Goal: Task Accomplishment & Management: Complete application form

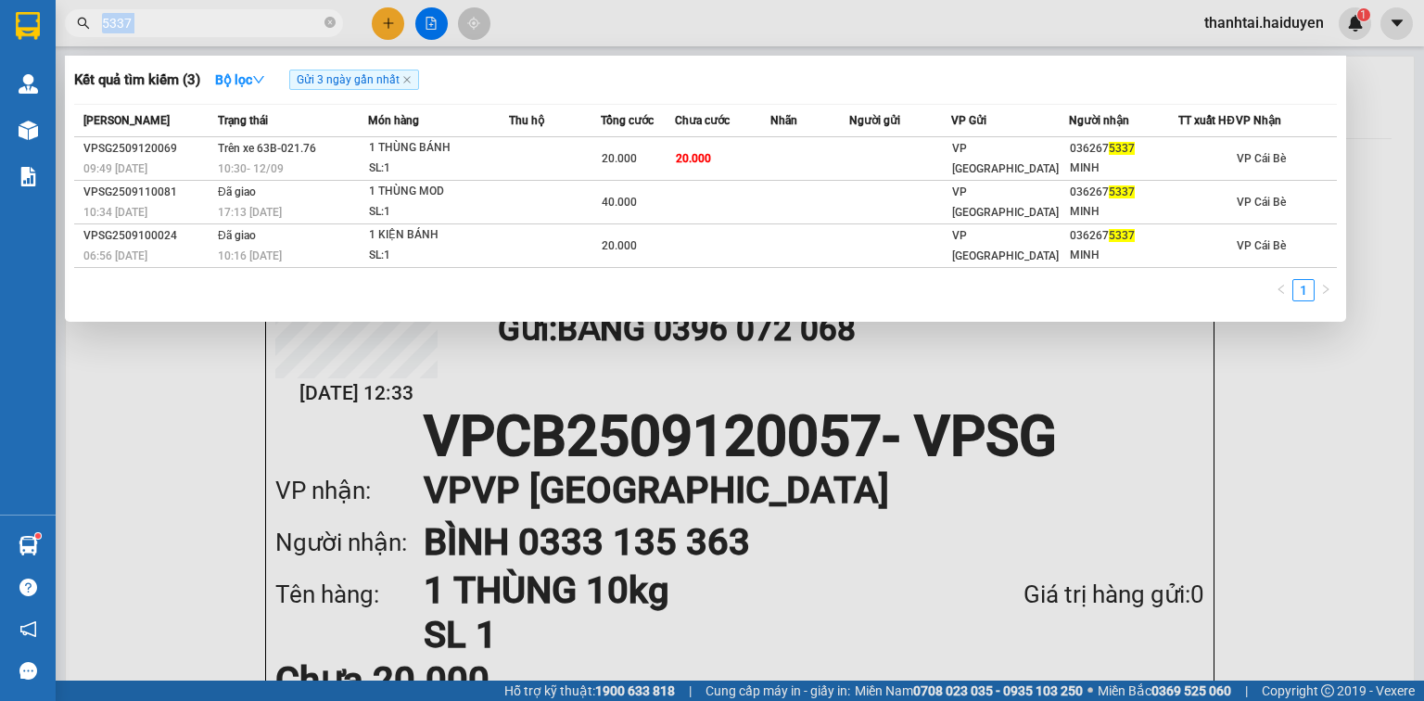
scroll to position [223, 0]
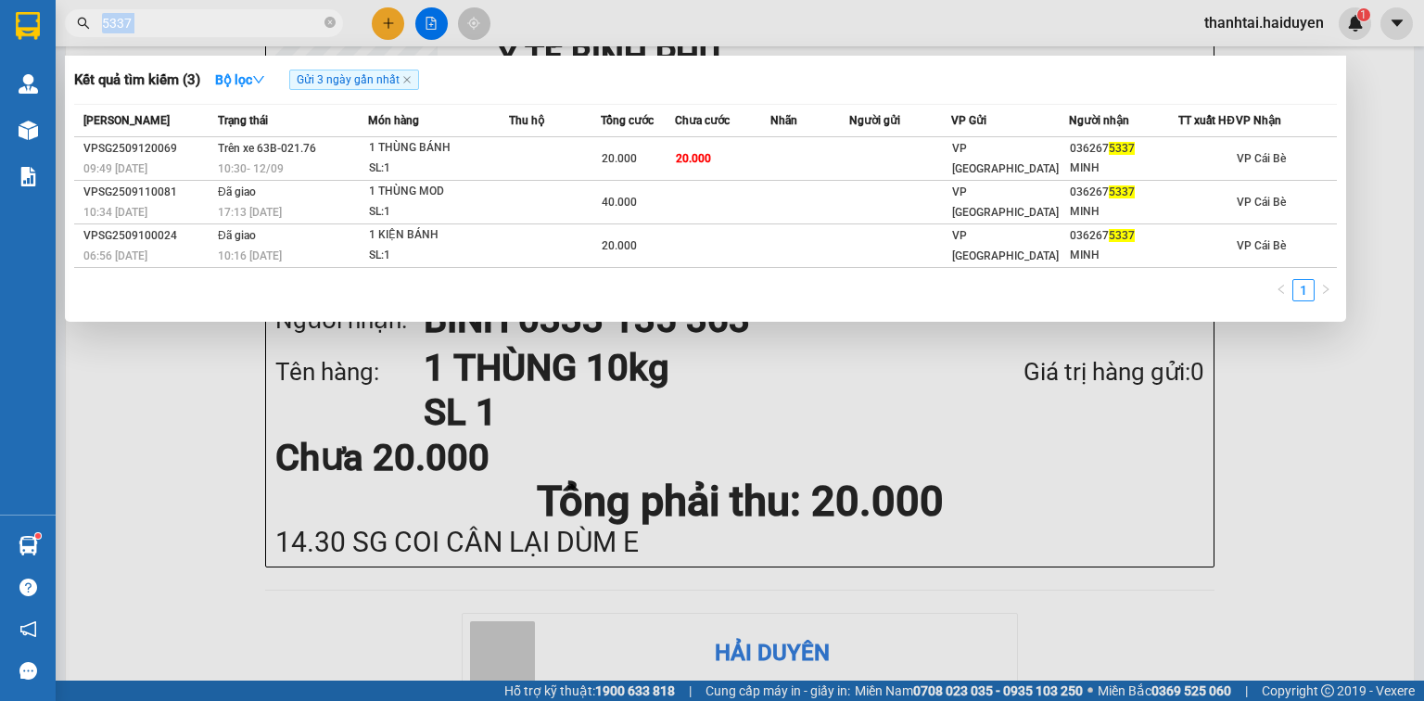
click at [256, 11] on span "5337" at bounding box center [204, 23] width 278 height 28
click at [256, 19] on input "5337" at bounding box center [211, 23] width 219 height 20
click at [331, 24] on icon "close-circle" at bounding box center [330, 22] width 11 height 11
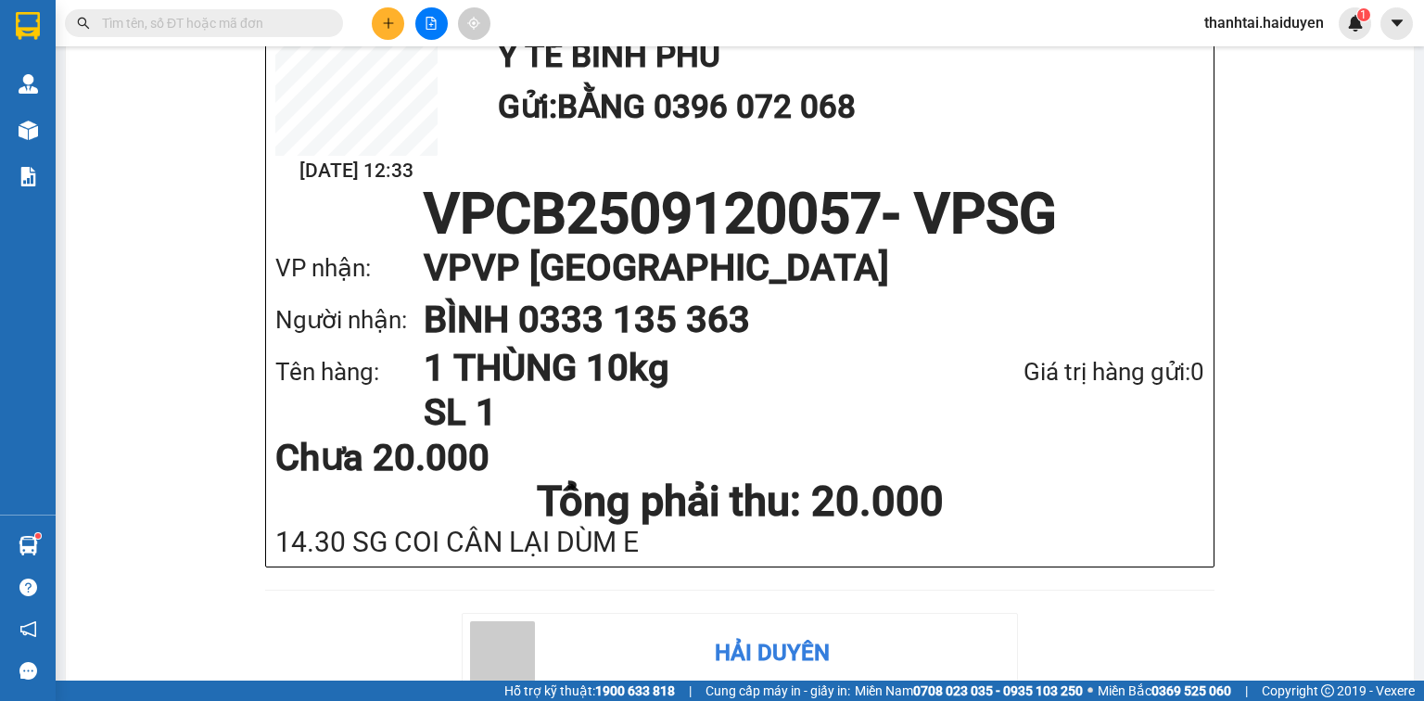
click at [263, 24] on input "text" at bounding box center [211, 23] width 219 height 20
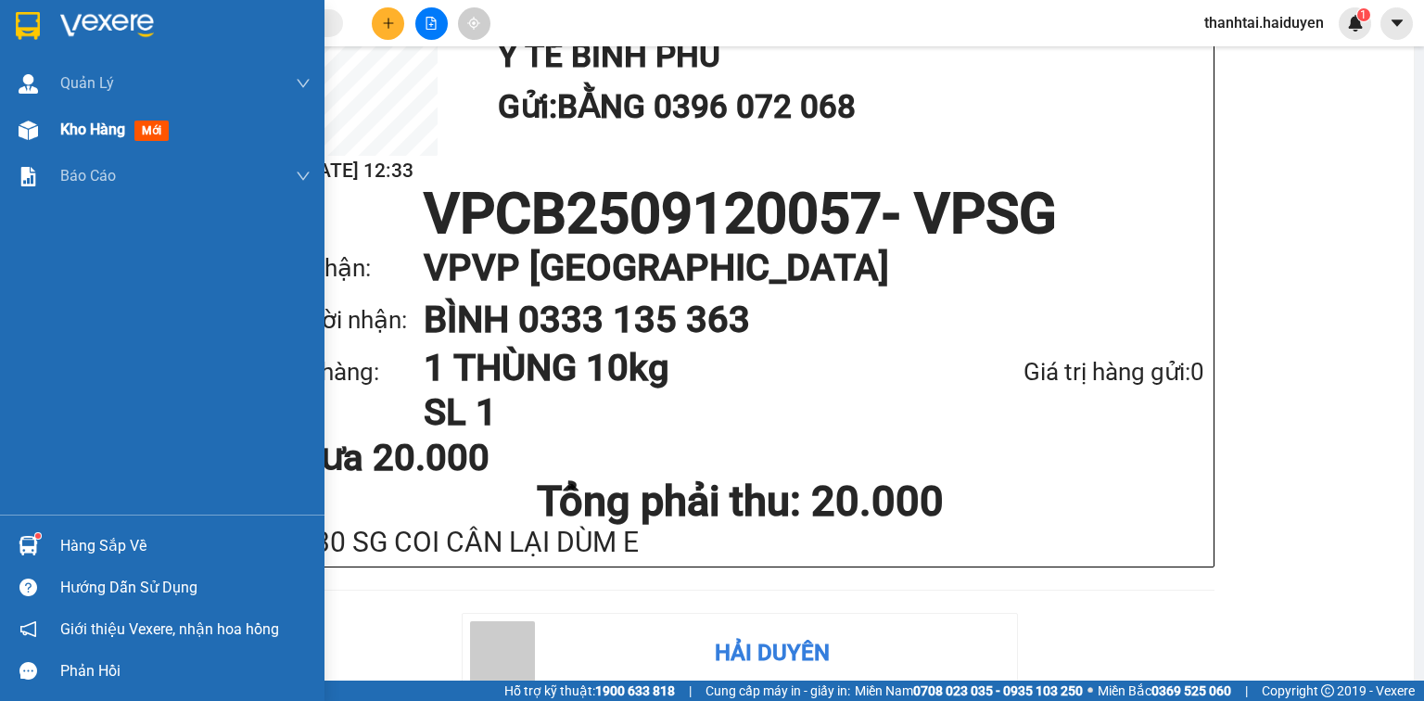
click at [60, 128] on span "Kho hàng" at bounding box center [92, 130] width 65 height 18
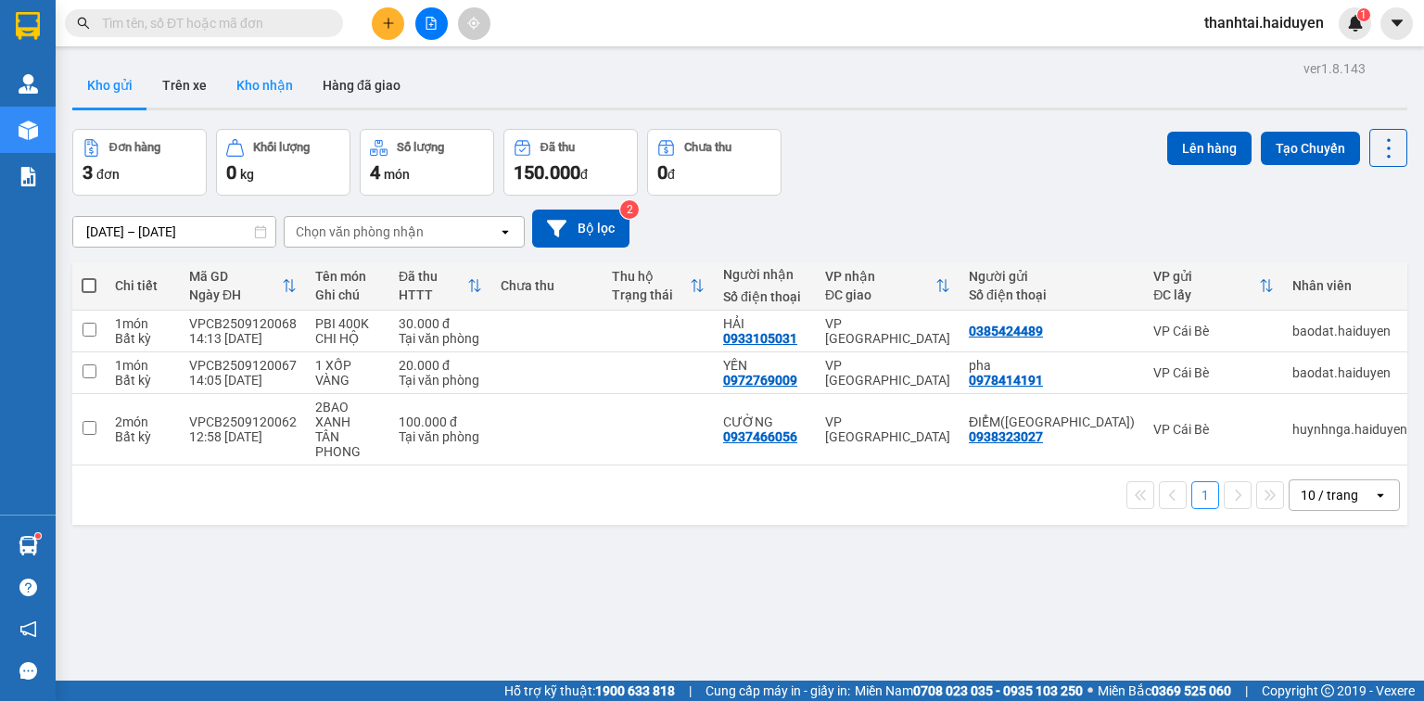
click at [261, 71] on button "Kho nhận" at bounding box center [265, 85] width 86 height 45
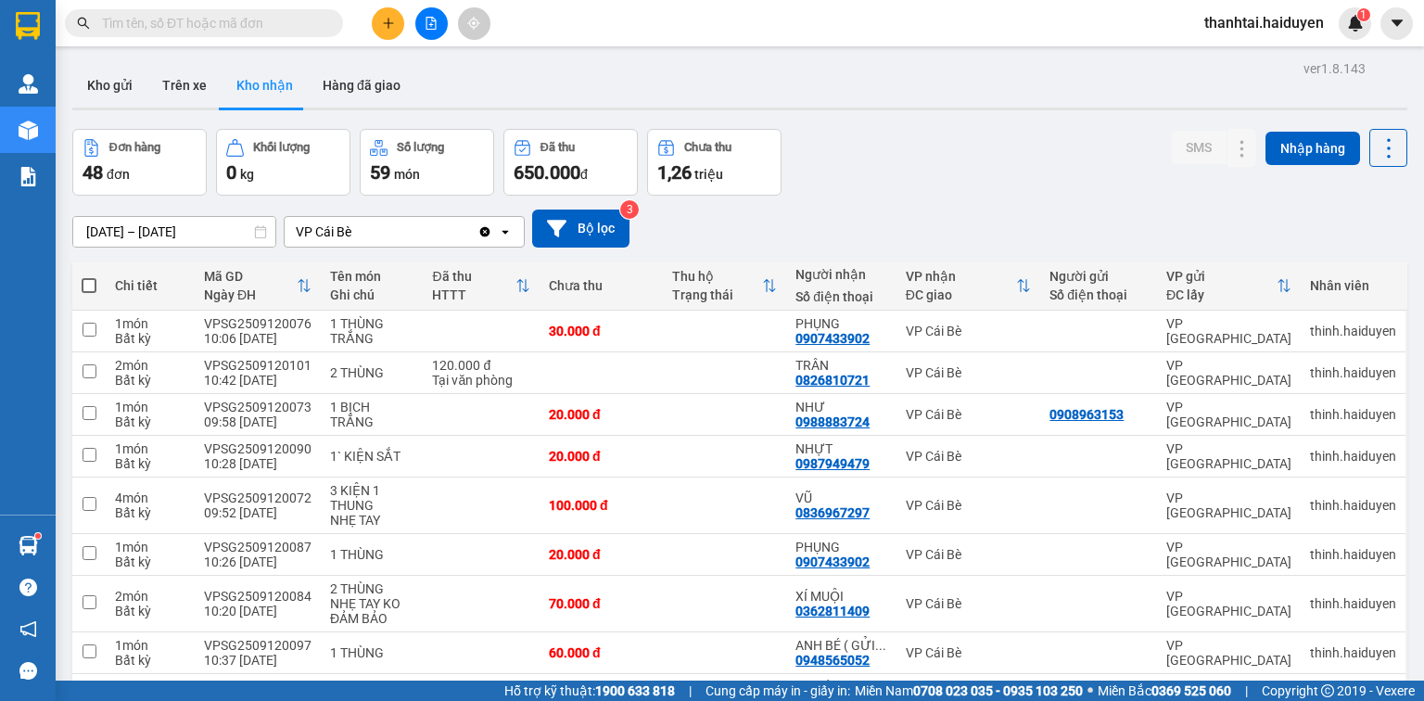
click at [222, 63] on button "Kho nhận" at bounding box center [265, 85] width 86 height 45
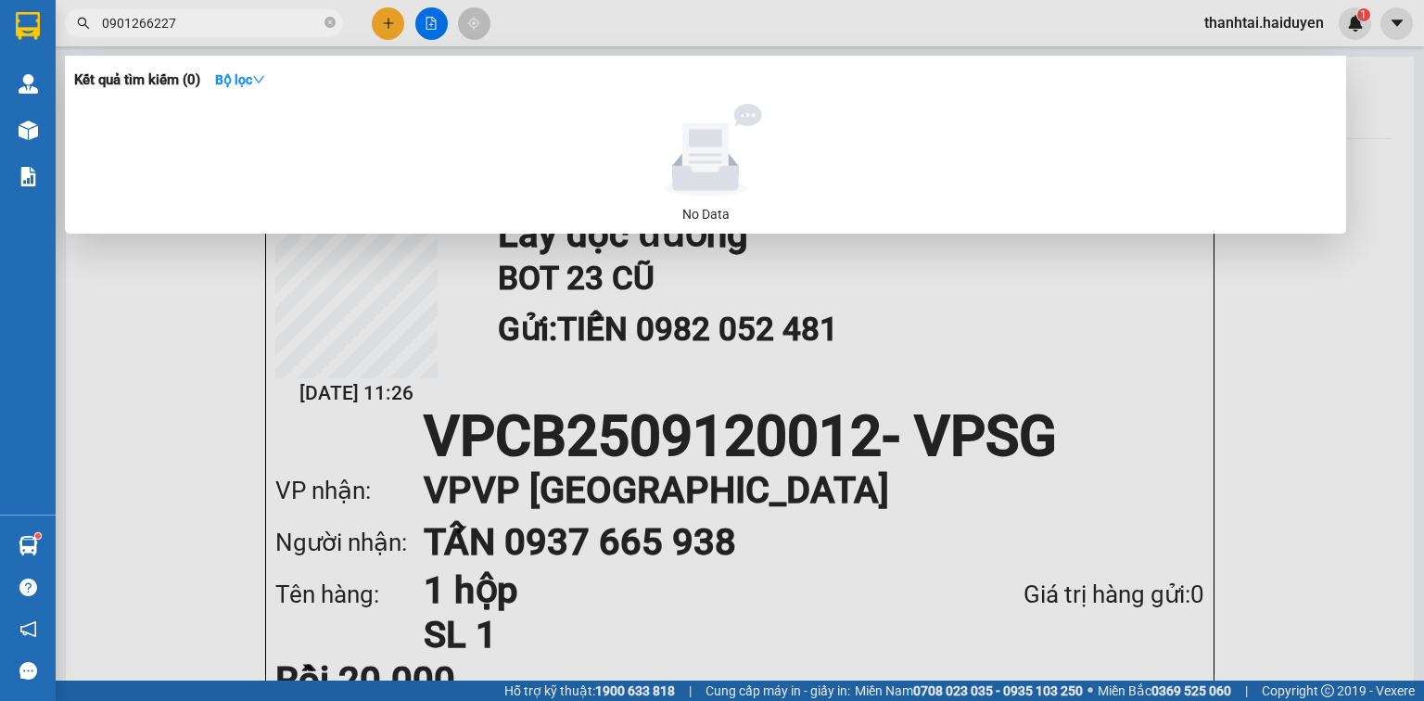
click at [387, 20] on div at bounding box center [712, 350] width 1424 height 701
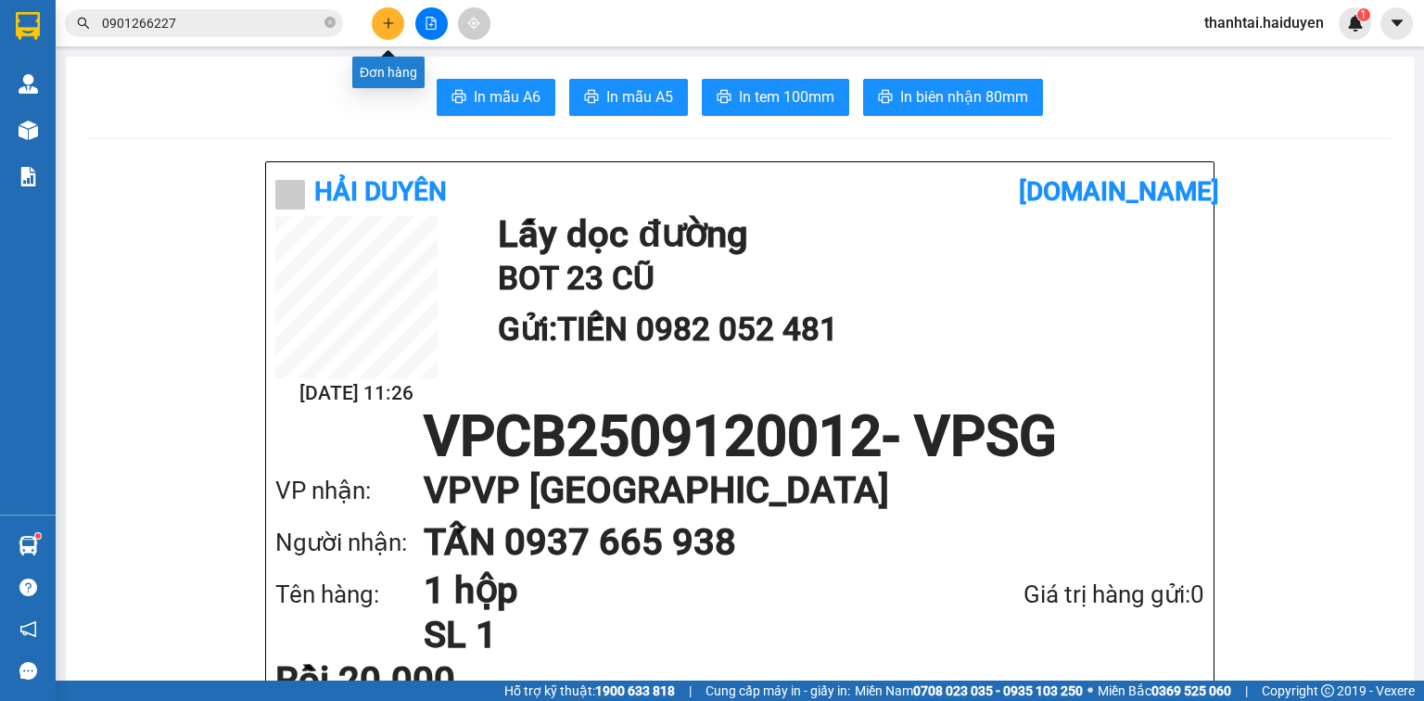
click at [393, 29] on icon "plus" at bounding box center [388, 23] width 13 height 13
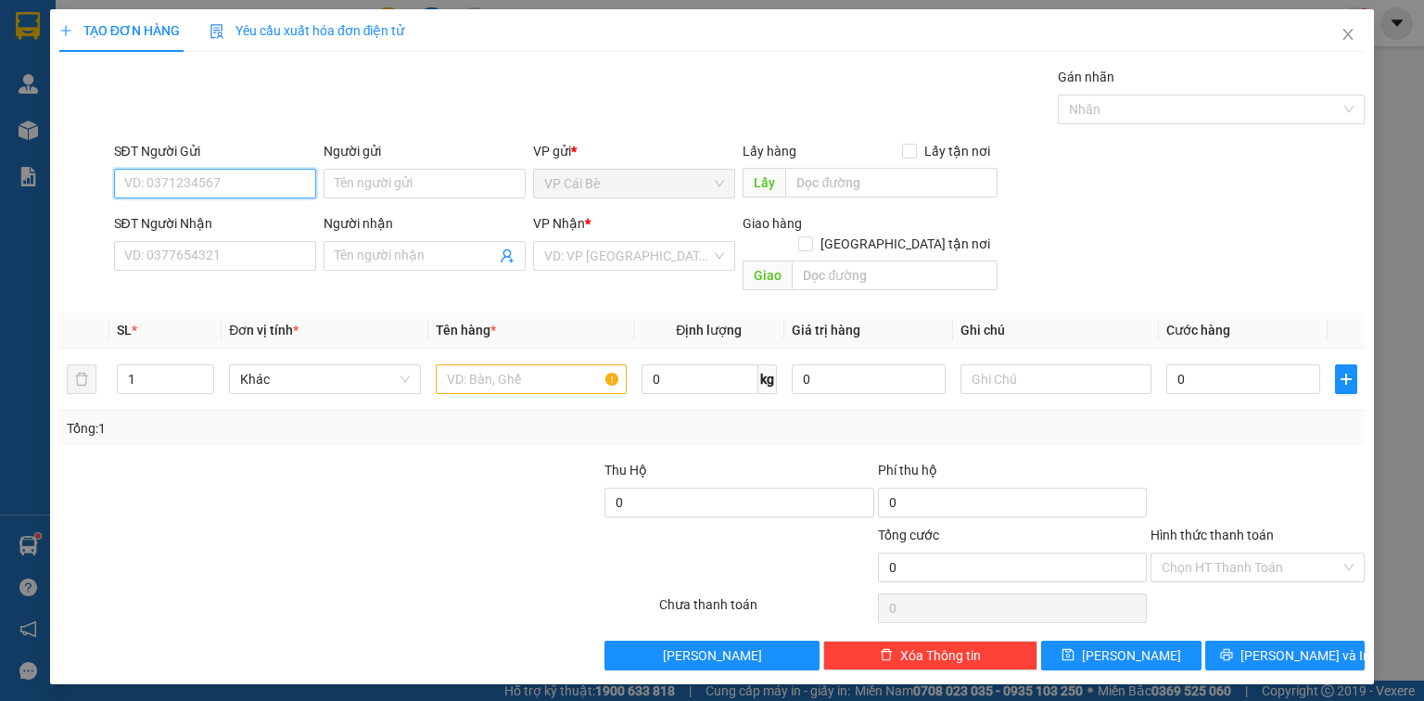
click at [250, 185] on input "SĐT Người Gửi" at bounding box center [215, 184] width 202 height 30
click at [263, 221] on div "0382380178 - LONG" at bounding box center [215, 220] width 180 height 20
type input "0382380178"
type input "LONG"
type input "0704659632"
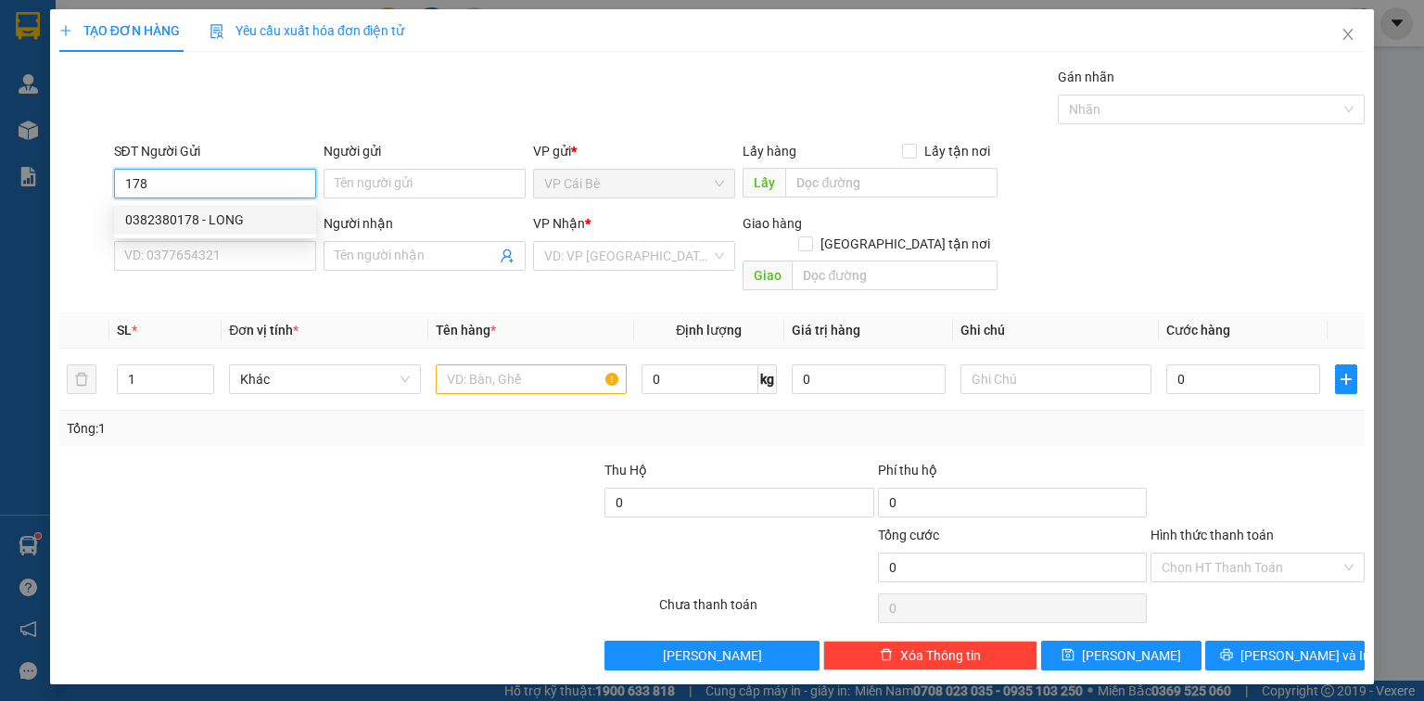
type input "HUYÊN"
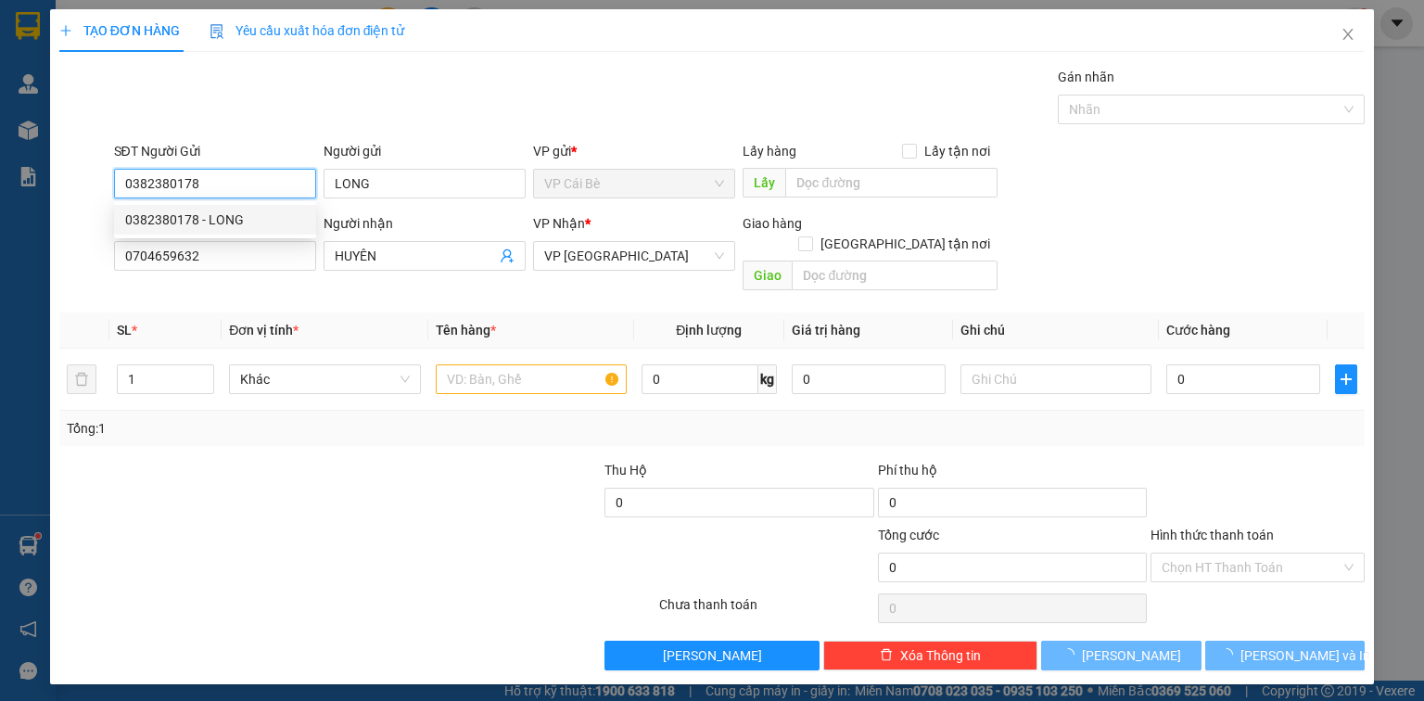
type input "20.000"
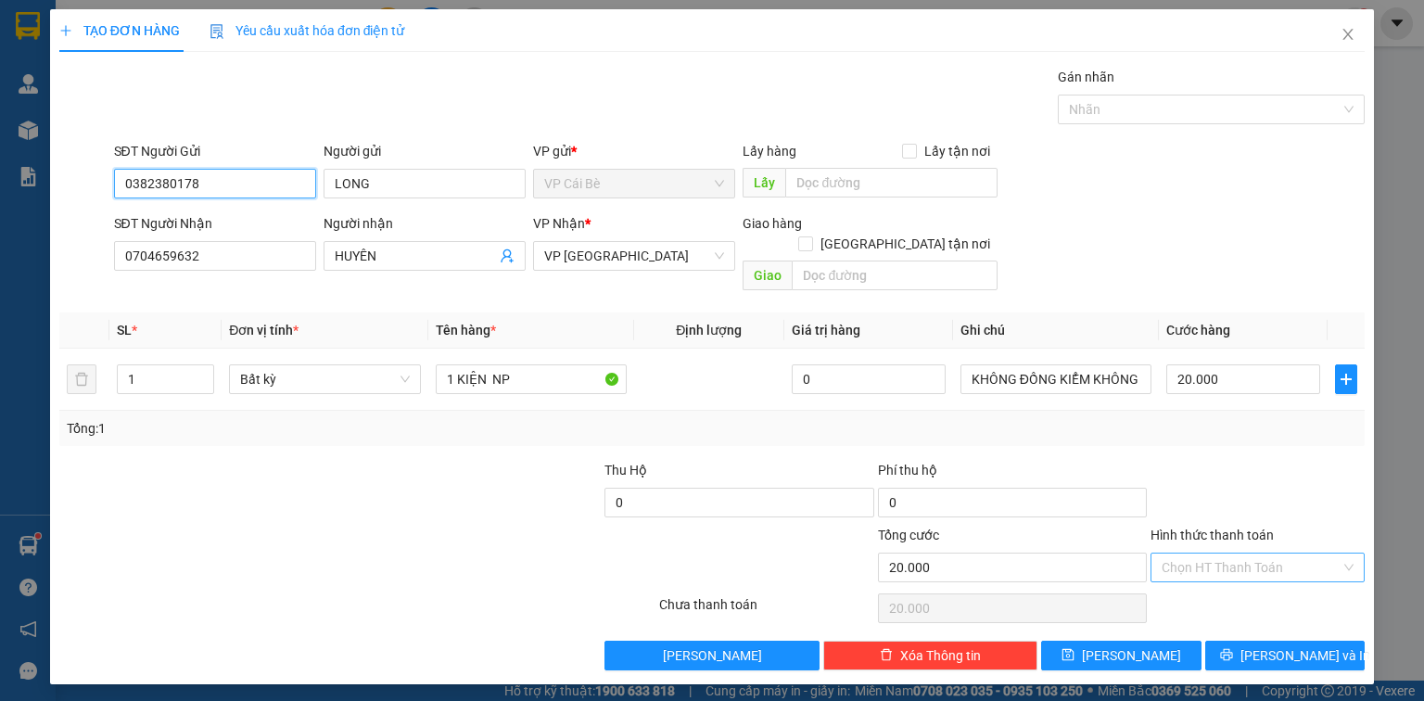
type input "0382380178"
click at [1276, 554] on input "Hình thức thanh toán" at bounding box center [1251, 568] width 179 height 28
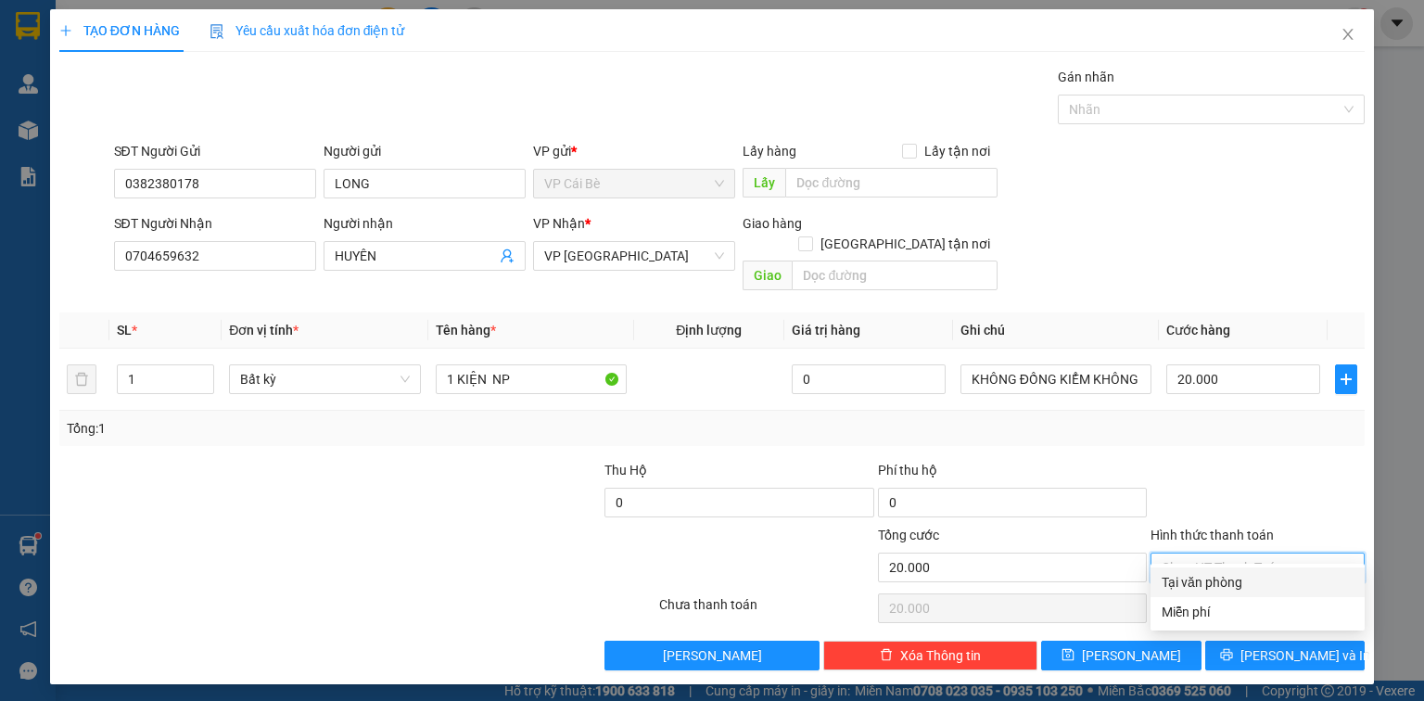
click at [1298, 477] on div at bounding box center [1258, 492] width 218 height 65
click at [1319, 649] on div "TẠO ĐƠN HÀNG Yêu cầu xuất hóa đơn điện tử Transit Pickup Surcharge Ids Transit …" at bounding box center [712, 346] width 1324 height 675
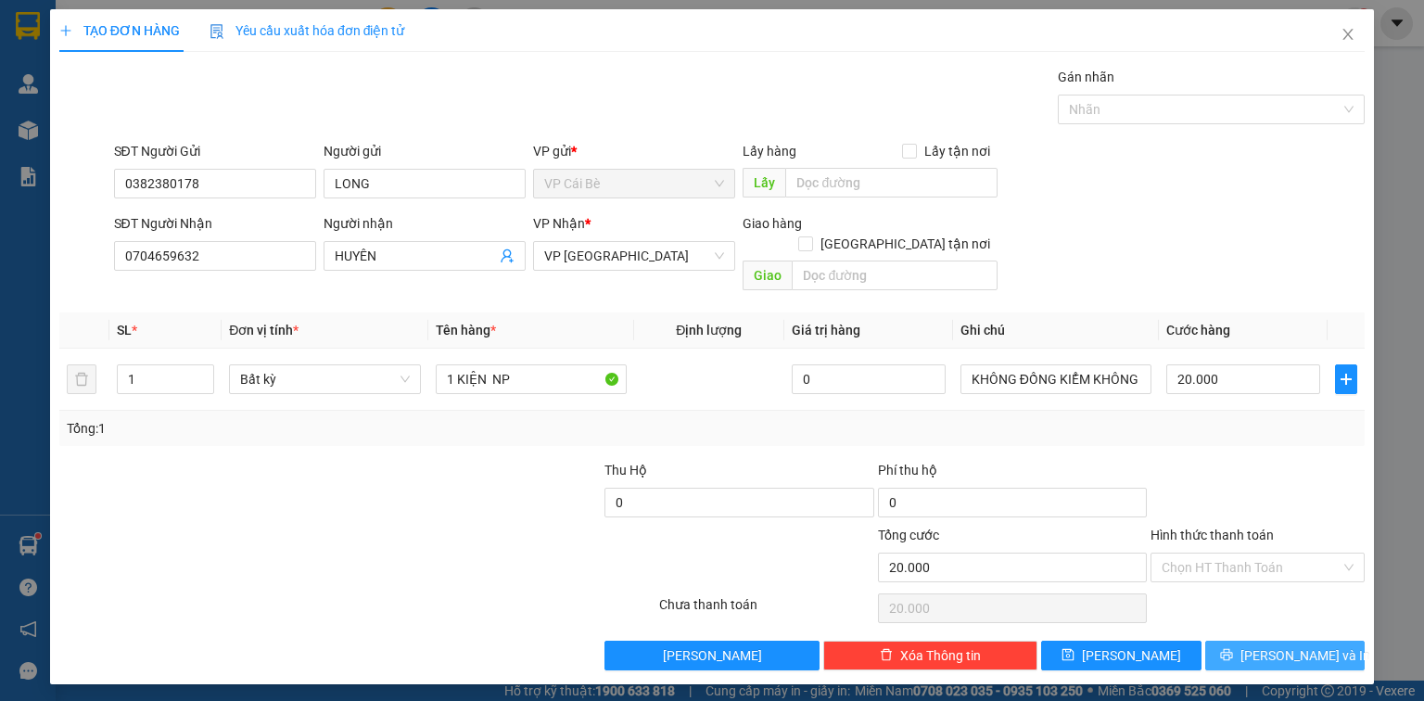
click at [1317, 645] on span "Lưu và In" at bounding box center [1306, 655] width 130 height 20
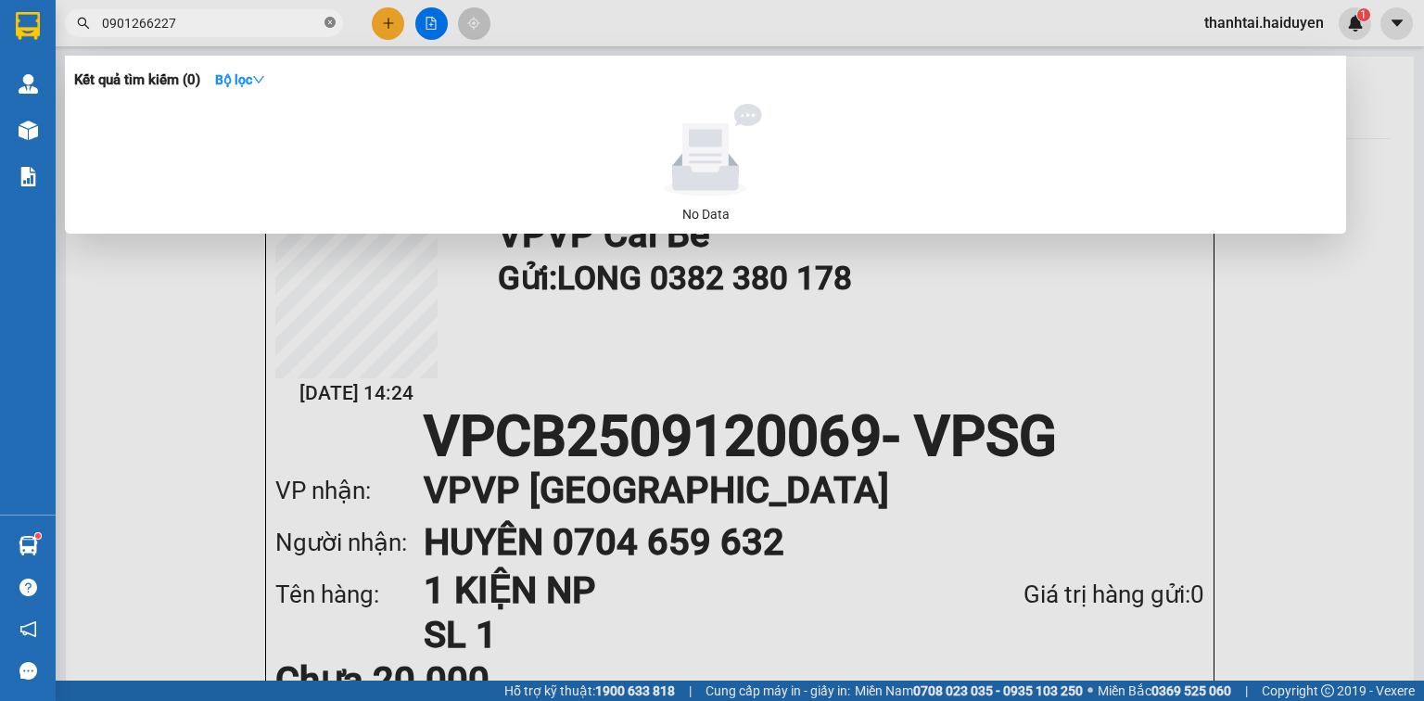
click at [330, 22] on icon "close-circle" at bounding box center [330, 22] width 11 height 11
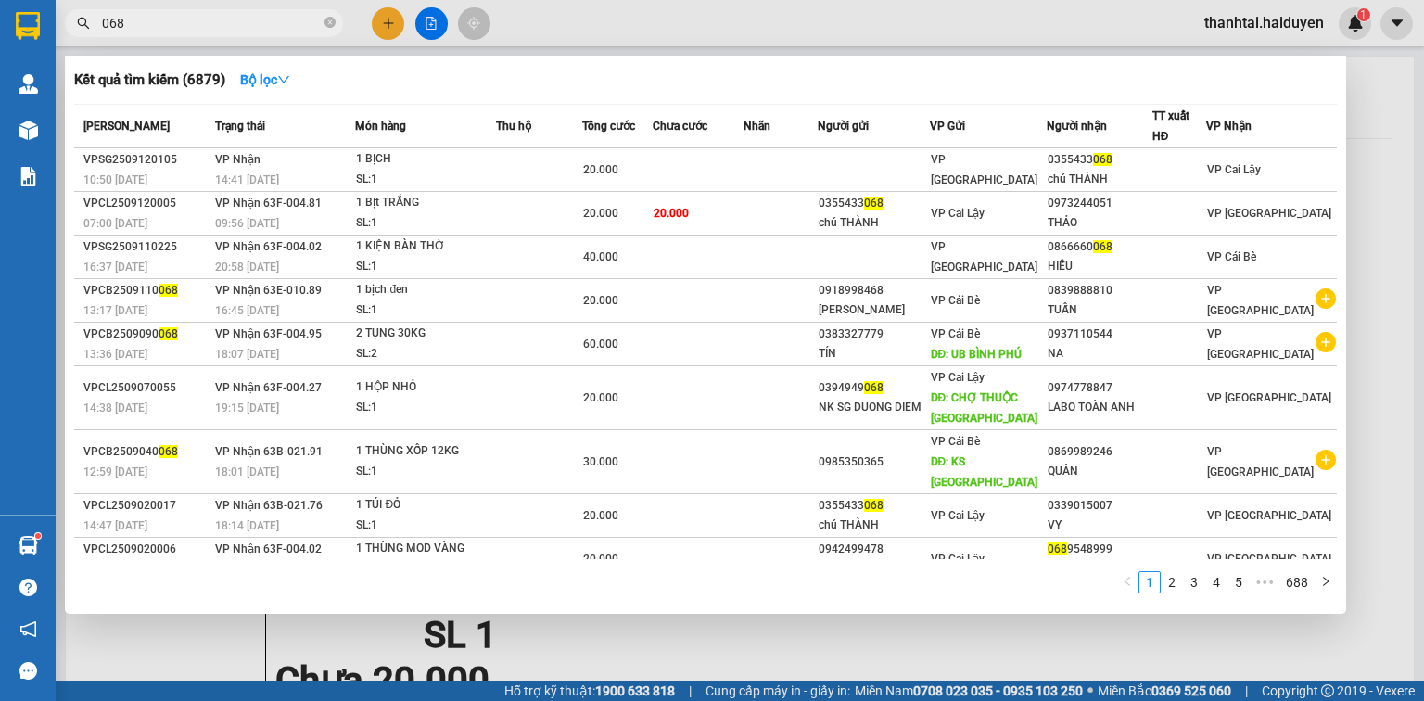
type input "068"
drag, startPoint x: 327, startPoint y: 23, endPoint x: 250, endPoint y: 60, distance: 85.4
click at [328, 23] on icon "close-circle" at bounding box center [330, 22] width 11 height 11
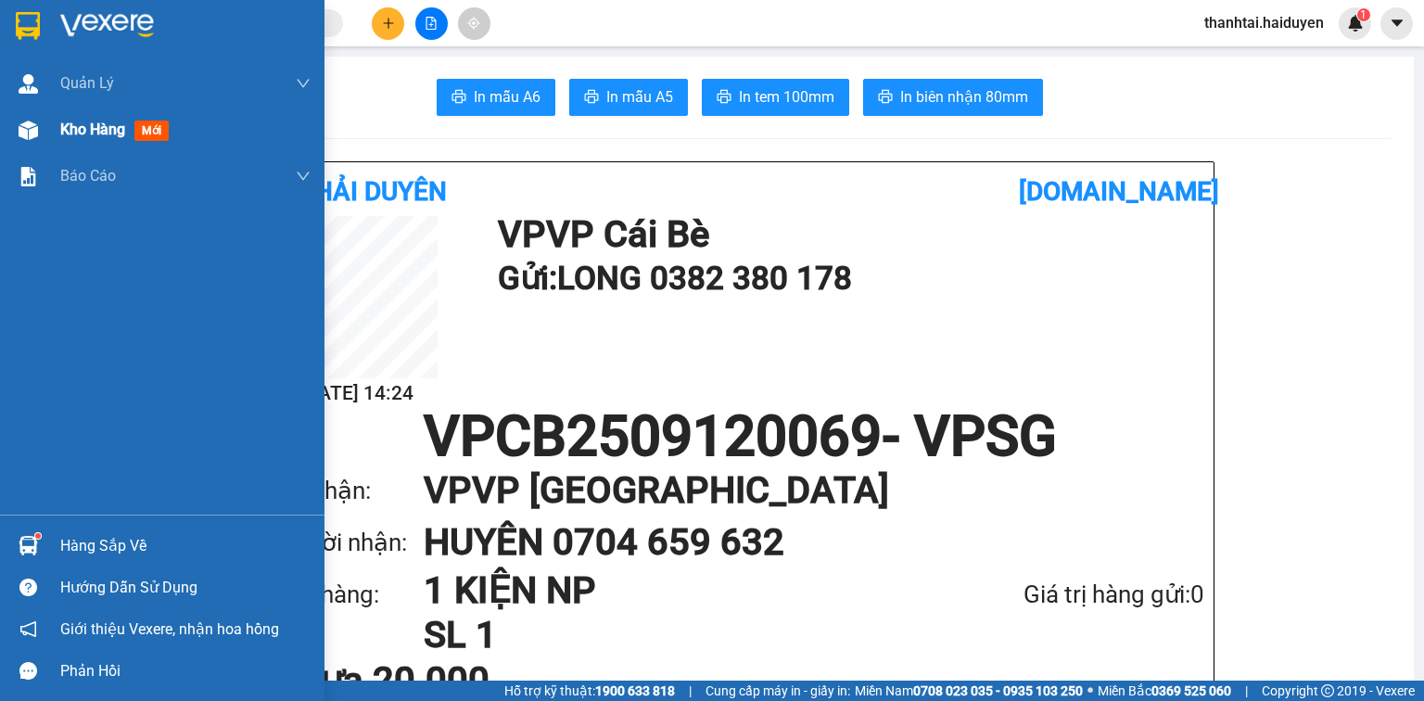
click at [89, 134] on span "Kho hàng" at bounding box center [92, 130] width 65 height 18
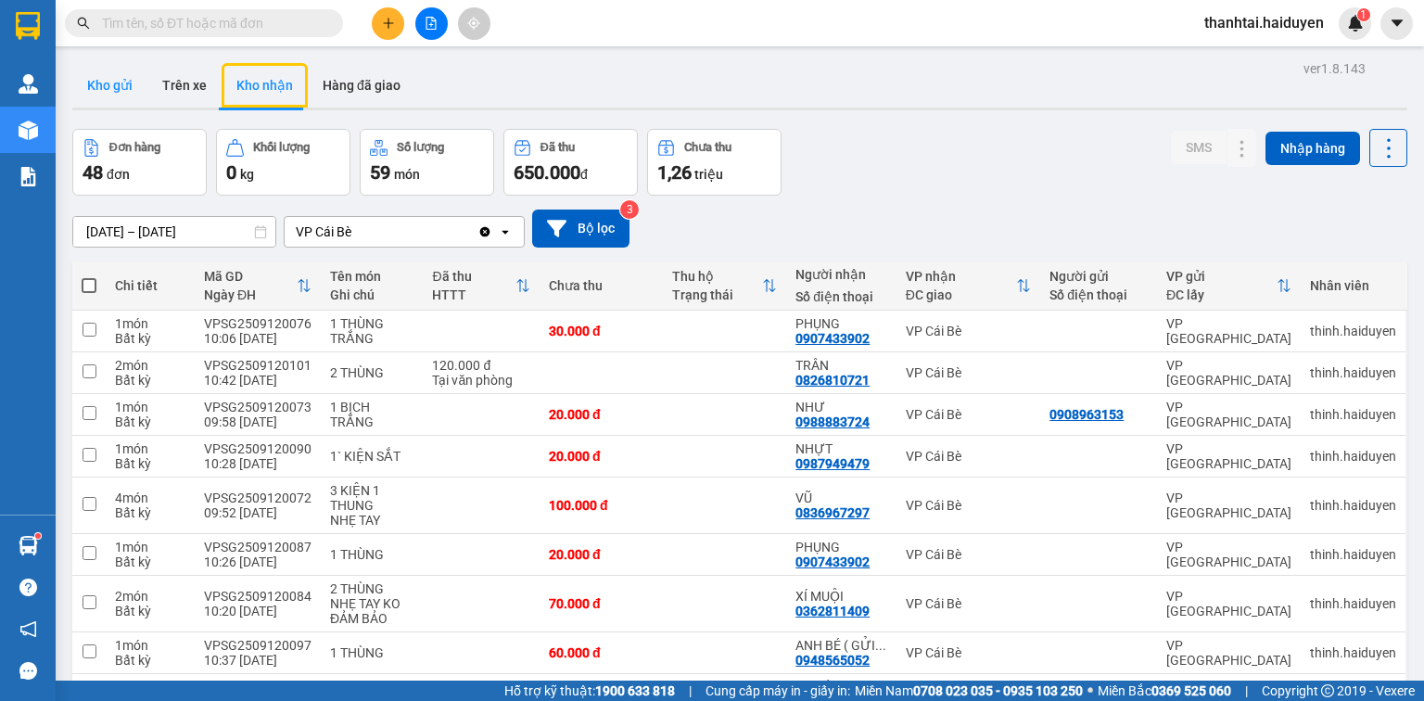
click at [117, 87] on button "Kho gửi" at bounding box center [109, 85] width 75 height 45
